Goal: Task Accomplishment & Management: Use online tool/utility

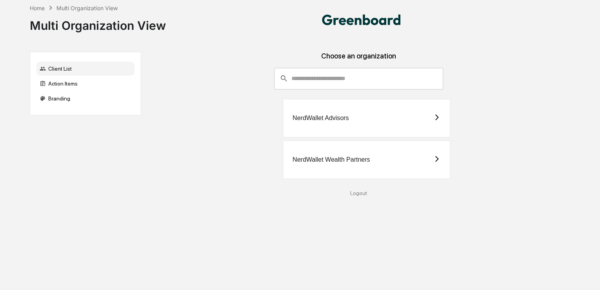
click at [340, 156] on div "NerdWallet Wealth Partners" at bounding box center [330, 159] width 77 height 7
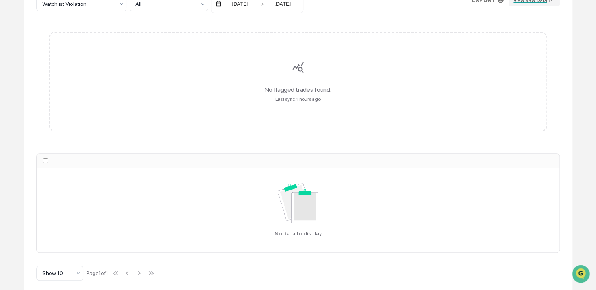
scroll to position [136, 0]
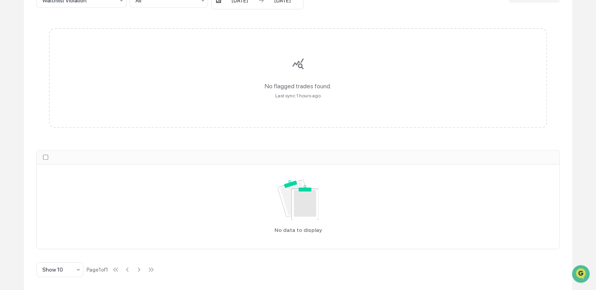
drag, startPoint x: 239, startPoint y: 152, endPoint x: 248, endPoint y: 139, distance: 15.8
click at [240, 150] on th at bounding box center [298, 157] width 523 height 14
click at [292, 91] on div "No flagged trades found. Last sync: 1 hours ago" at bounding box center [298, 78] width 499 height 100
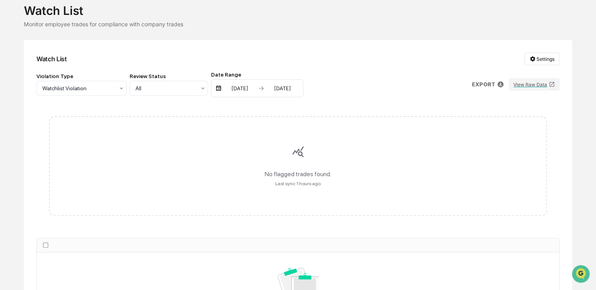
scroll to position [0, 0]
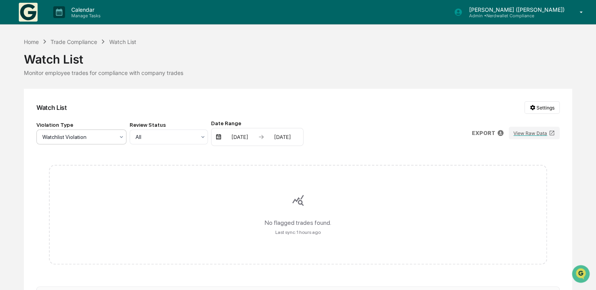
click at [69, 136] on div at bounding box center [78, 137] width 72 height 8
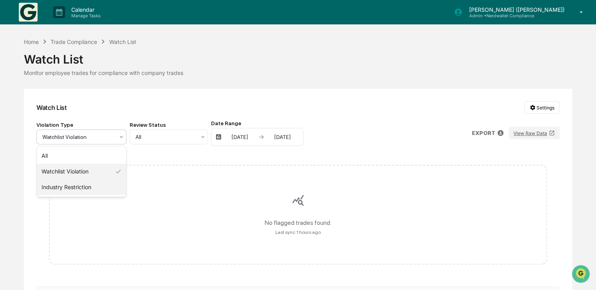
click at [80, 184] on div "Industry Restriction" at bounding box center [81, 187] width 89 height 16
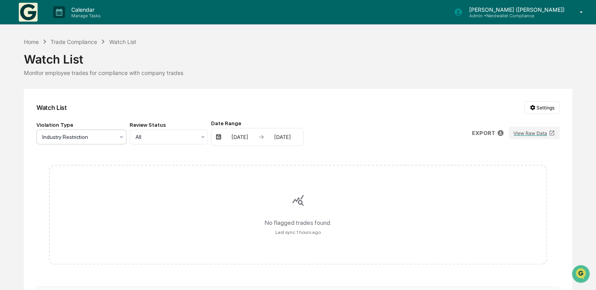
click at [118, 136] on icon at bounding box center [121, 137] width 6 height 6
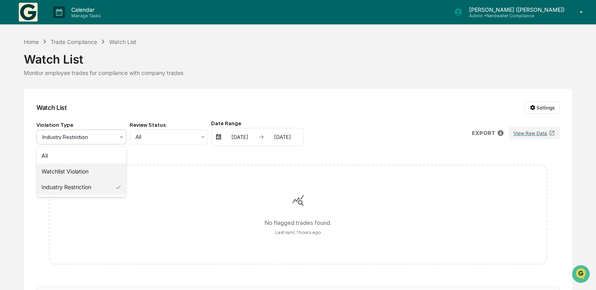
click at [80, 170] on div "Watchlist Violation" at bounding box center [81, 171] width 89 height 16
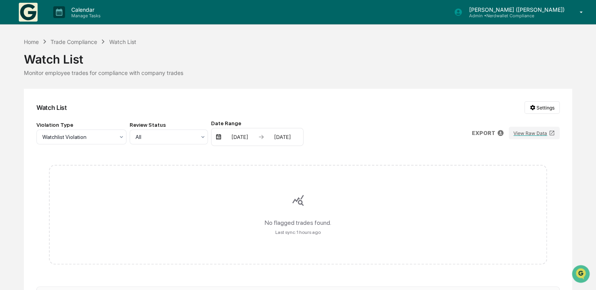
click at [256, 136] on div "[DATE]" at bounding box center [239, 137] width 33 height 6
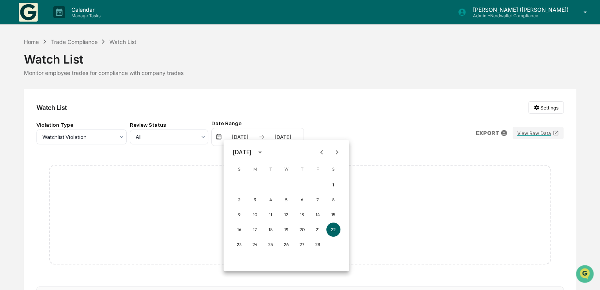
click at [171, 69] on div at bounding box center [300, 145] width 600 height 290
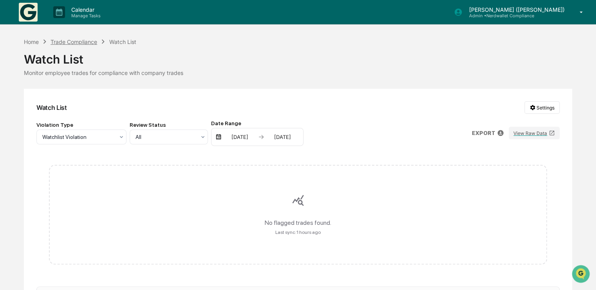
click at [82, 42] on div "Trade Compliance" at bounding box center [74, 41] width 47 height 7
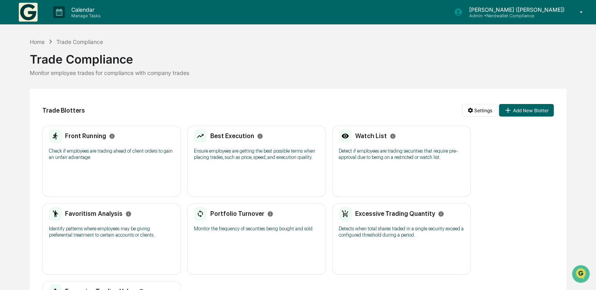
click at [373, 135] on h2 "Watch List" at bounding box center [371, 135] width 32 height 7
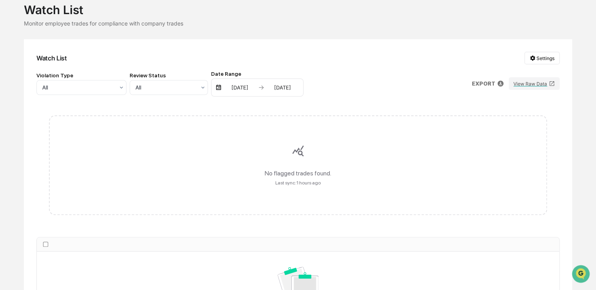
scroll to position [125, 0]
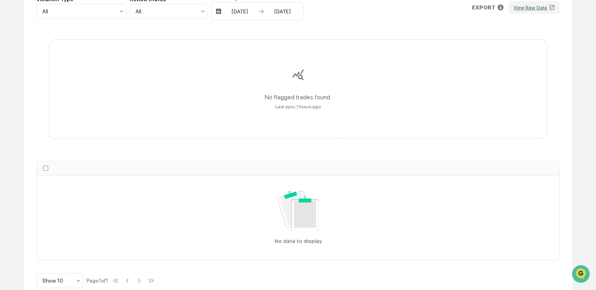
click at [304, 109] on div "Last sync: 1 hours ago" at bounding box center [298, 106] width 45 height 5
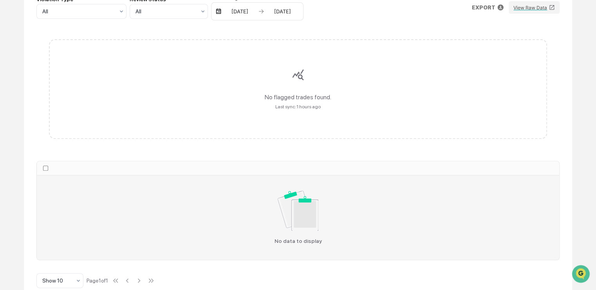
scroll to position [136, 0]
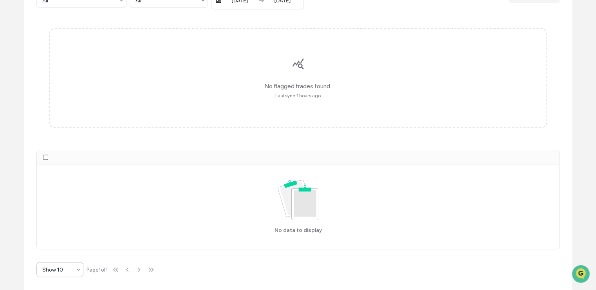
click at [78, 268] on icon at bounding box center [78, 269] width 6 height 6
click at [58, 248] on div "Show 100" at bounding box center [60, 249] width 46 height 16
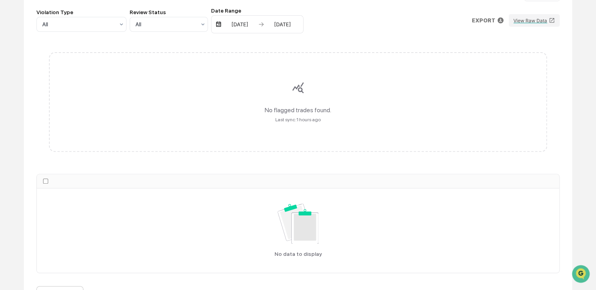
scroll to position [0, 0]
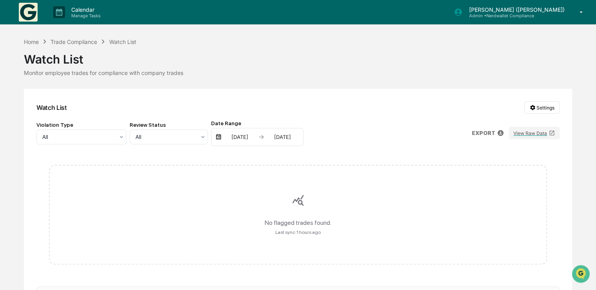
click at [320, 91] on div "Watch List Settings Violation Type All Review Status All Date Range [DATE] [DAT…" at bounding box center [298, 257] width 549 height 337
click at [80, 41] on div "Trade Compliance" at bounding box center [74, 41] width 47 height 7
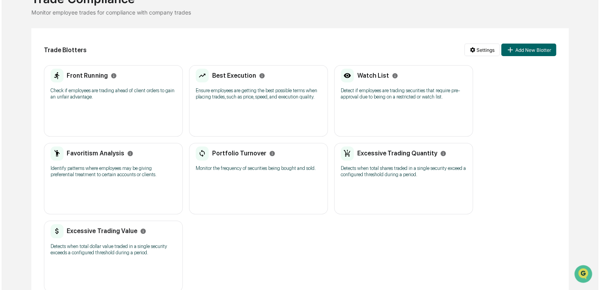
scroll to position [63, 0]
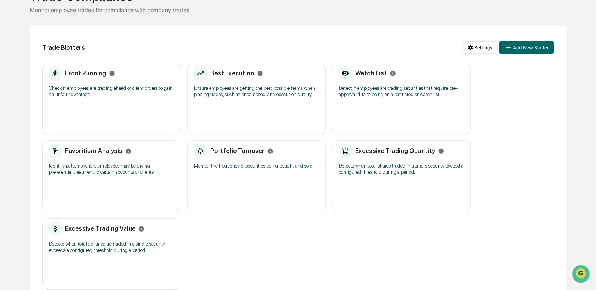
click at [379, 102] on div "Watch List Detect if employees are trading securities that require pre-approval…" at bounding box center [401, 84] width 125 height 36
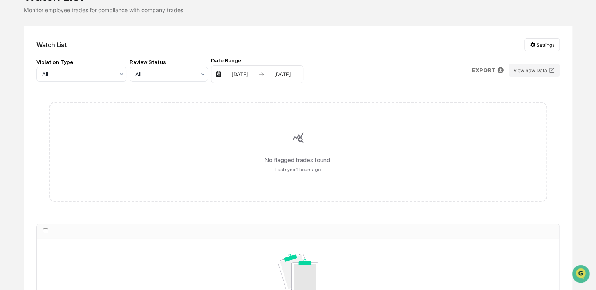
click at [298, 172] on div "No flagged trades found. Last sync: 1 hours ago" at bounding box center [298, 152] width 499 height 100
drag, startPoint x: 296, startPoint y: 147, endPoint x: 350, endPoint y: 120, distance: 60.1
click at [296, 147] on div "No flagged trades found. Last sync: 1 hours ago" at bounding box center [298, 152] width 499 height 100
click at [282, 71] on div "[DATE]" at bounding box center [282, 74] width 33 height 6
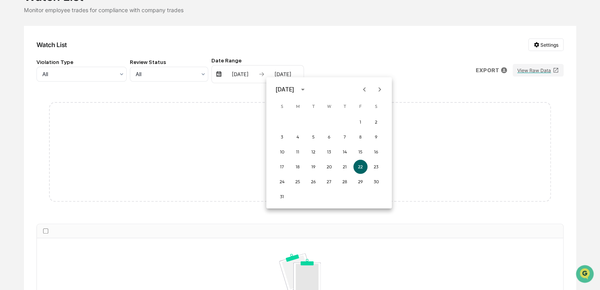
click at [364, 72] on div at bounding box center [300, 145] width 600 height 290
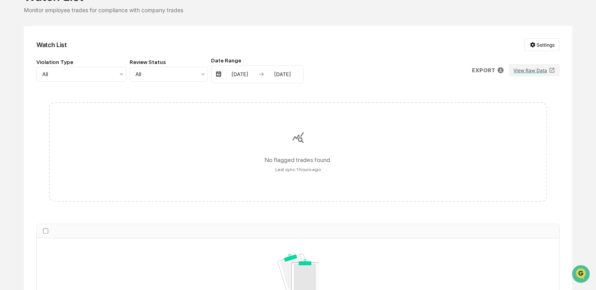
click at [499, 69] on icon at bounding box center [501, 70] width 6 height 6
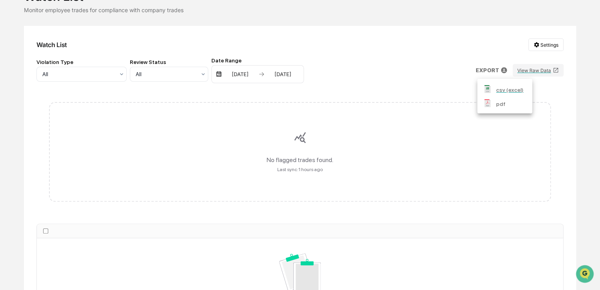
click at [501, 89] on p "csv (excel)" at bounding box center [509, 90] width 27 height 8
